Goal: Communication & Community: Answer question/provide support

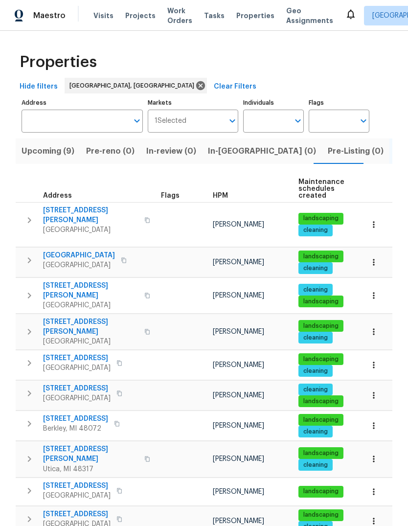
click at [347, 15] on icon at bounding box center [351, 15] width 8 height 10
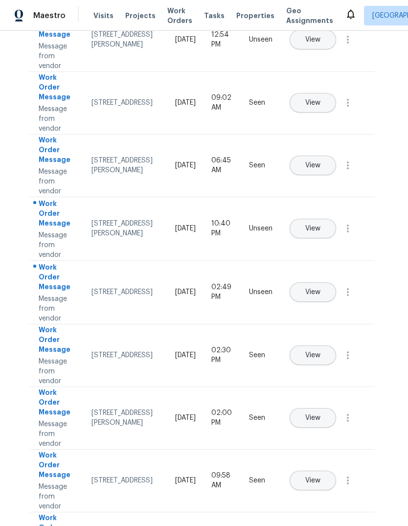
scroll to position [118, 2]
click at [335, 286] on button "View" at bounding box center [313, 293] width 47 height 20
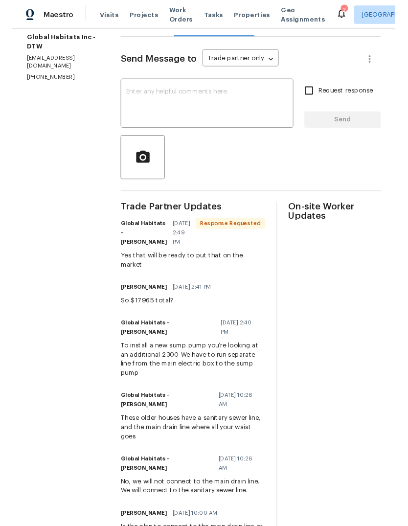
scroll to position [118, 0]
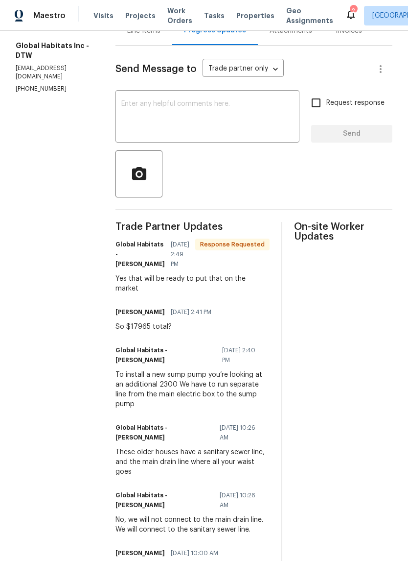
click at [236, 118] on textarea at bounding box center [207, 117] width 172 height 34
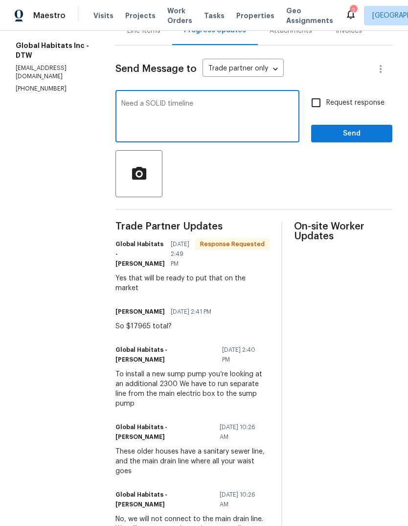
type textarea "Need a SOLID timeline"
click at [374, 135] on span "Send" at bounding box center [352, 134] width 66 height 12
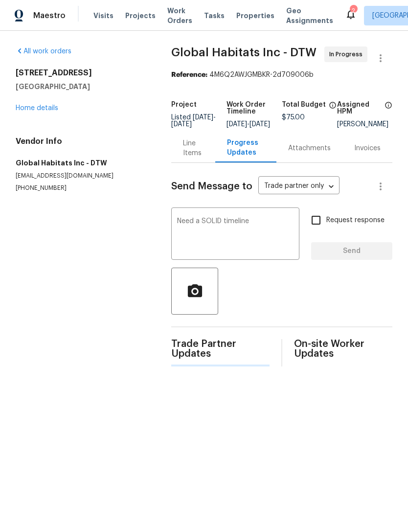
scroll to position [0, 0]
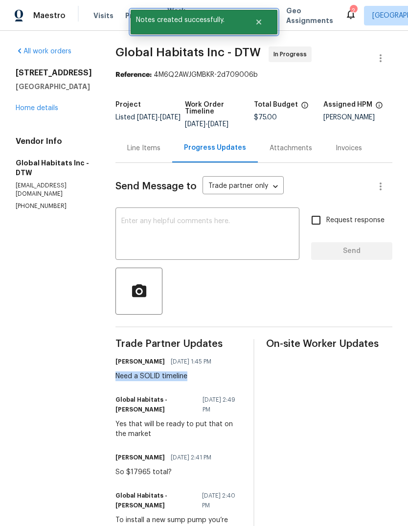
click at [263, 26] on button "Close" at bounding box center [259, 22] width 32 height 20
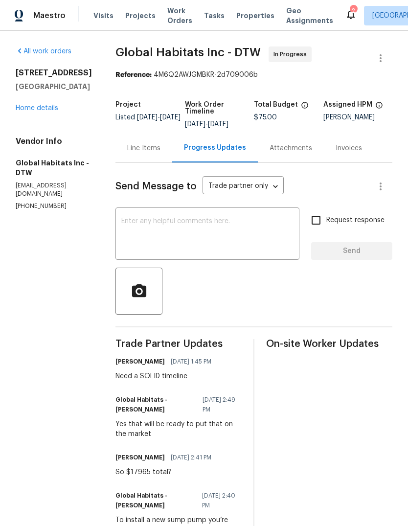
click at [237, 17] on span "Properties" at bounding box center [255, 16] width 38 height 10
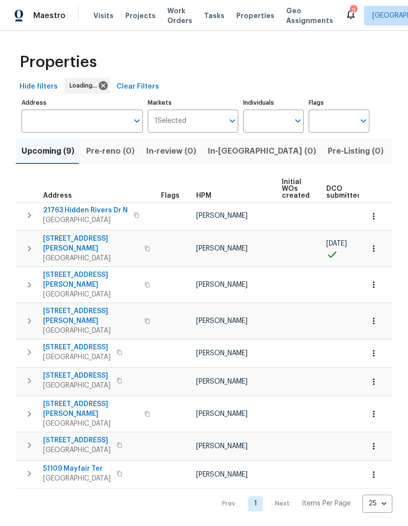
click at [396, 156] on span "Listed (18)" at bounding box center [416, 151] width 41 height 14
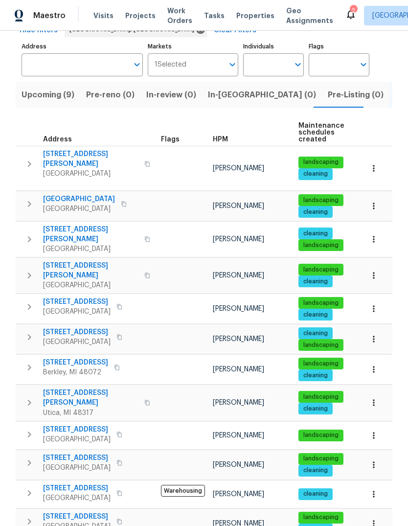
scroll to position [62, 0]
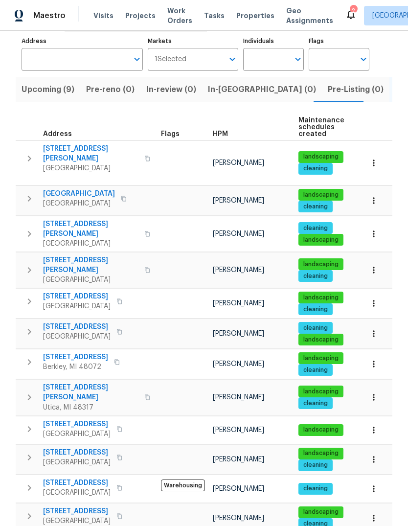
click at [80, 292] on span "18067 Rosetta Ave" at bounding box center [77, 297] width 68 height 10
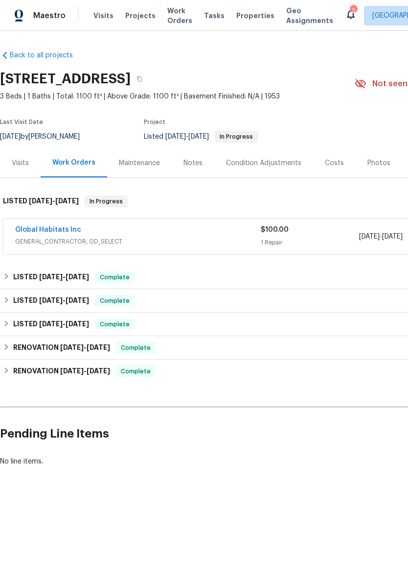
click at [60, 233] on link "Global Habitats Inc" at bounding box center [48, 229] width 66 height 7
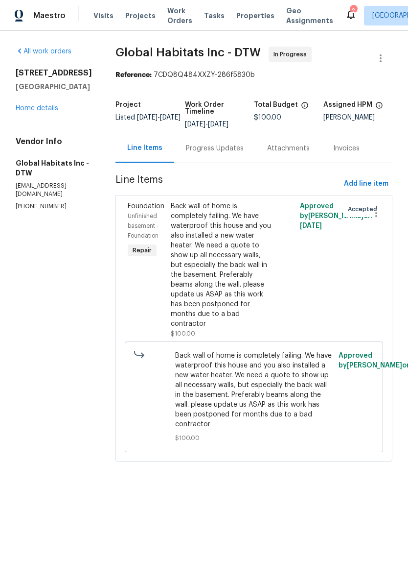
click at [220, 148] on div "Progress Updates" at bounding box center [215, 148] width 58 height 10
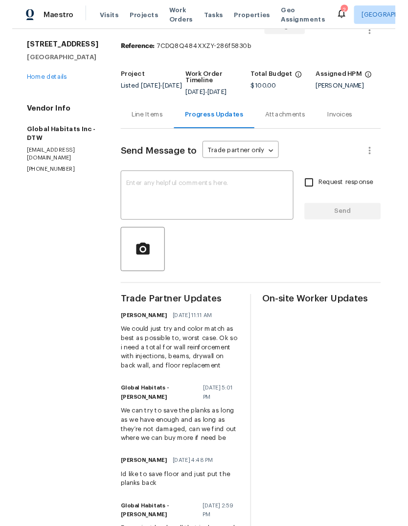
scroll to position [26, 0]
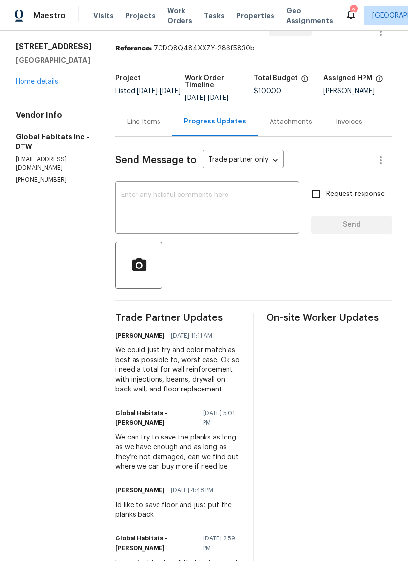
click at [224, 202] on textarea at bounding box center [207, 208] width 172 height 34
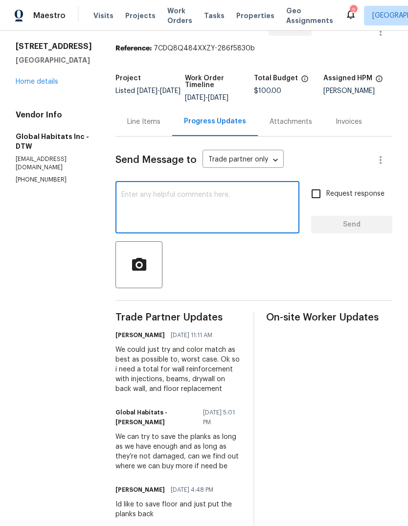
click at [127, 202] on textarea at bounding box center [207, 208] width 172 height 34
paste textarea "Need a SOLID timeline"
type textarea "Need a SOLID timeline Here as well"
click at [353, 188] on label "Request response" at bounding box center [345, 194] width 79 height 21
click at [327, 188] on input "Request response" at bounding box center [316, 194] width 21 height 21
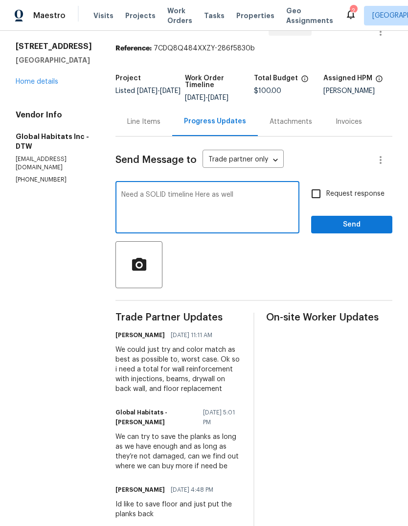
checkbox input "true"
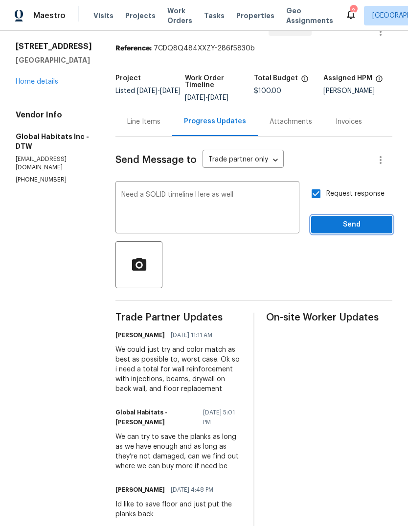
click at [359, 224] on span "Send" at bounding box center [352, 225] width 66 height 12
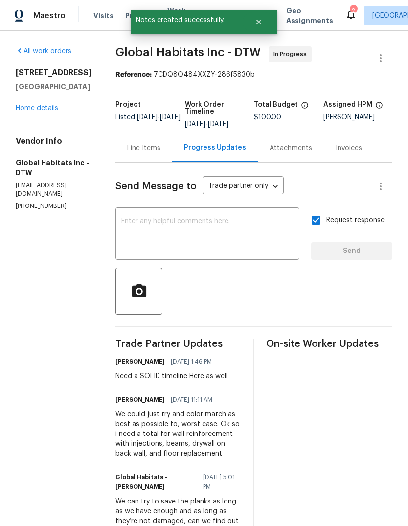
click at [345, 19] on icon at bounding box center [351, 14] width 12 height 12
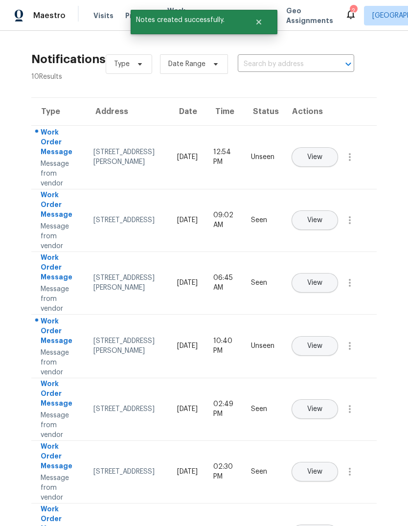
click at [323, 154] on span "View" at bounding box center [314, 157] width 15 height 7
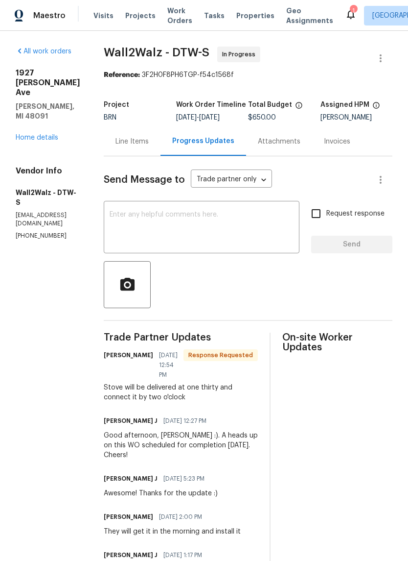
click at [127, 146] on div "Line Items" at bounding box center [132, 142] width 33 height 10
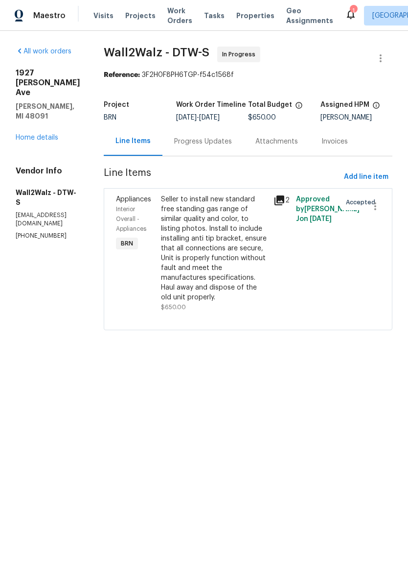
click at [279, 195] on icon at bounding box center [280, 200] width 12 height 12
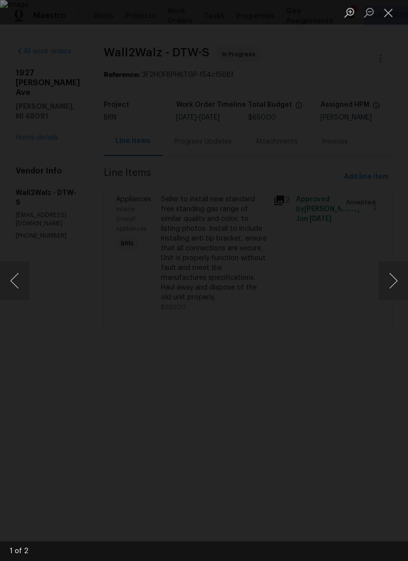
click at [395, 276] on button "Next image" at bounding box center [393, 280] width 29 height 39
click at [386, 77] on div "Lightbox" at bounding box center [204, 280] width 408 height 561
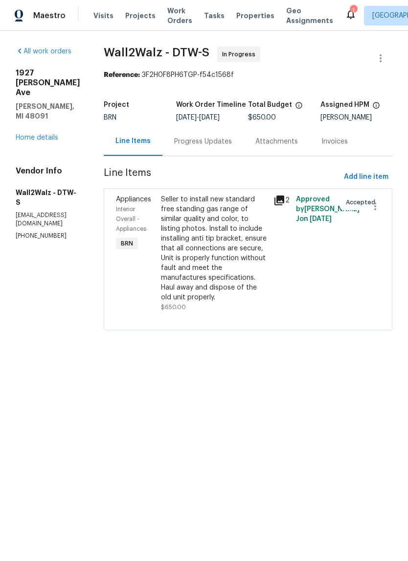
click at [350, 11] on div "1" at bounding box center [353, 11] width 7 height 10
click at [345, 9] on icon at bounding box center [351, 14] width 12 height 12
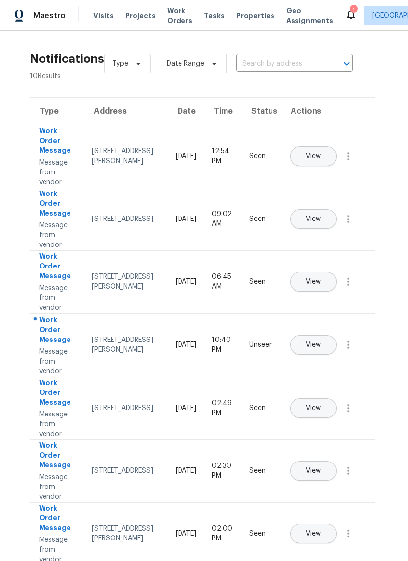
scroll to position [26, 4]
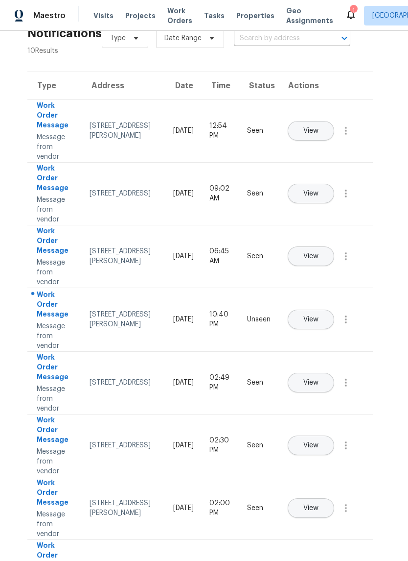
click at [319, 316] on span "View" at bounding box center [311, 319] width 15 height 7
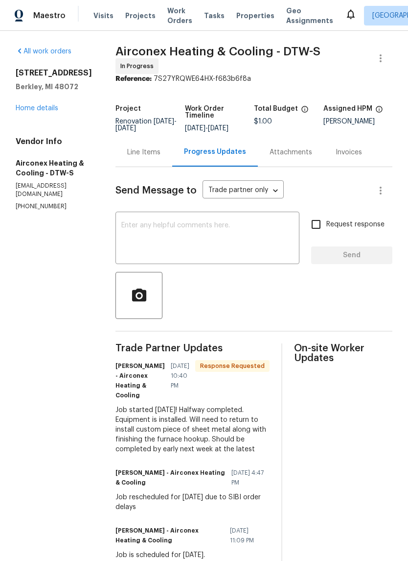
click at [41, 112] on link "Home details" at bounding box center [37, 108] width 43 height 7
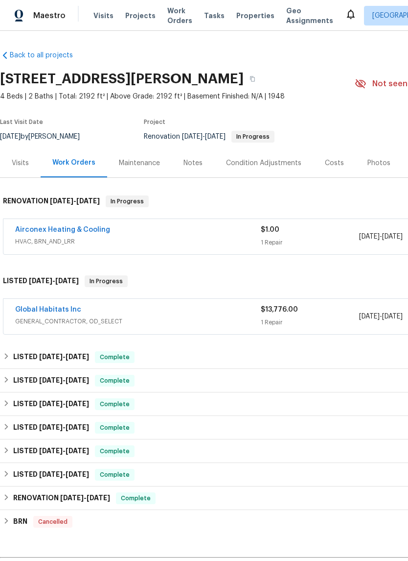
click at [56, 306] on link "Global Habitats Inc" at bounding box center [48, 309] width 66 height 7
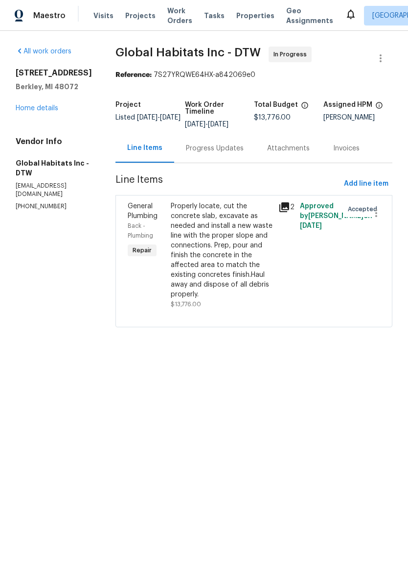
click at [214, 152] on div "Progress Updates" at bounding box center [215, 148] width 58 height 10
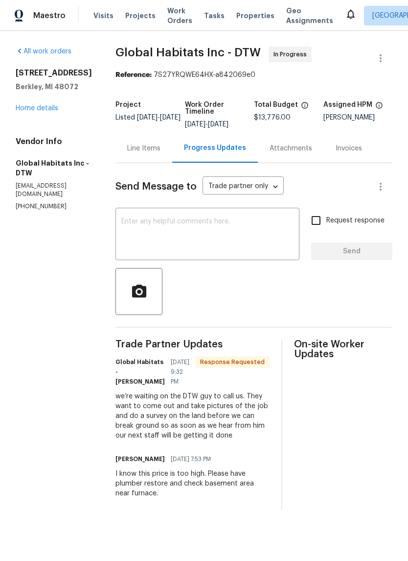
click at [231, 229] on textarea at bounding box center [207, 235] width 172 height 34
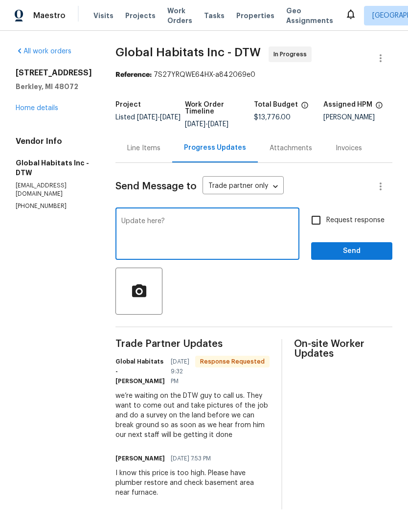
type textarea "Update here?"
click at [351, 215] on span "Request response" at bounding box center [356, 220] width 58 height 10
click at [327, 215] on input "Request response" at bounding box center [316, 220] width 21 height 21
checkbox input "true"
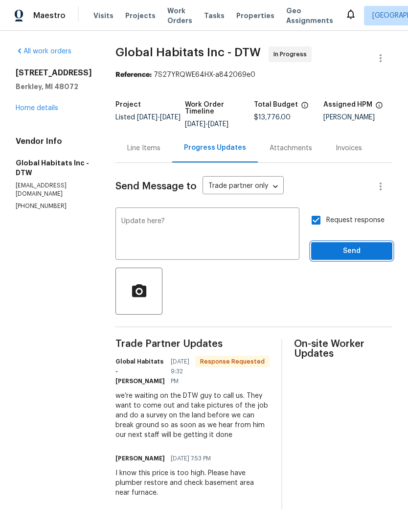
click at [353, 247] on span "Send" at bounding box center [352, 251] width 66 height 12
